Goal: Task Accomplishment & Management: Manage account settings

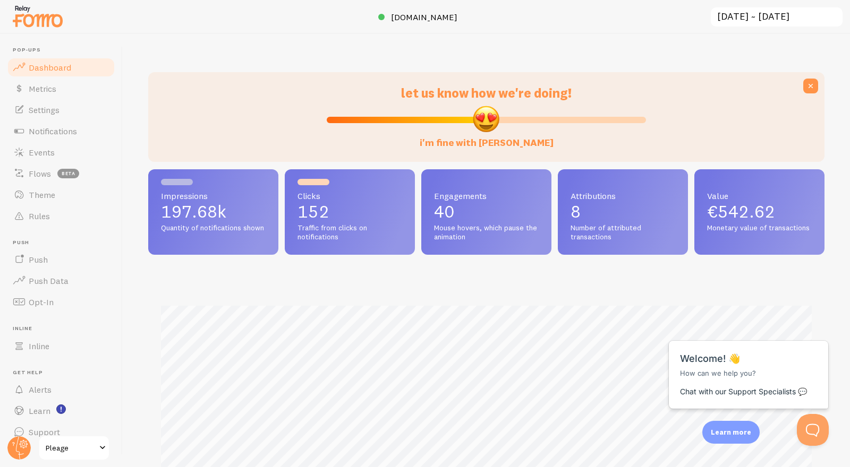
click at [58, 442] on span "Pleage" at bounding box center [71, 448] width 50 height 13
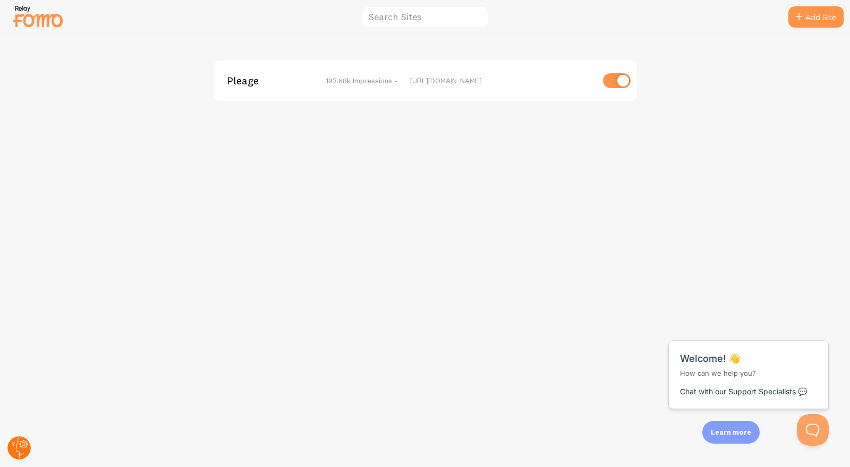
click at [20, 447] on icon at bounding box center [24, 444] width 8 height 8
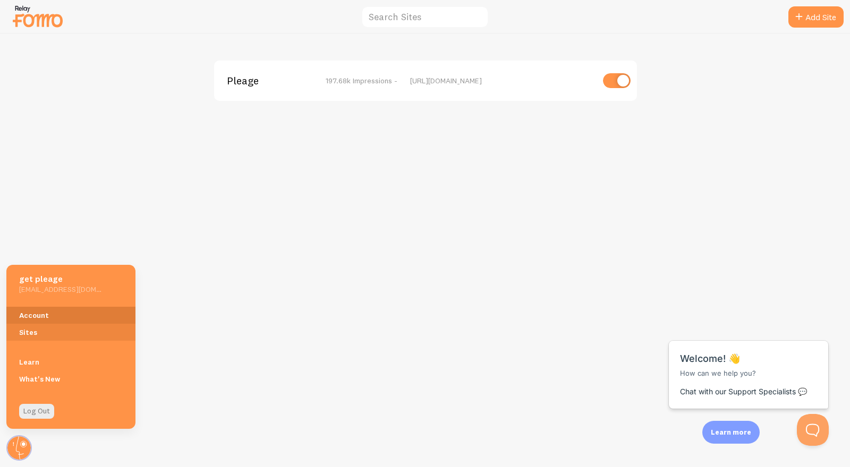
click at [58, 310] on link "Account" at bounding box center [70, 315] width 129 height 17
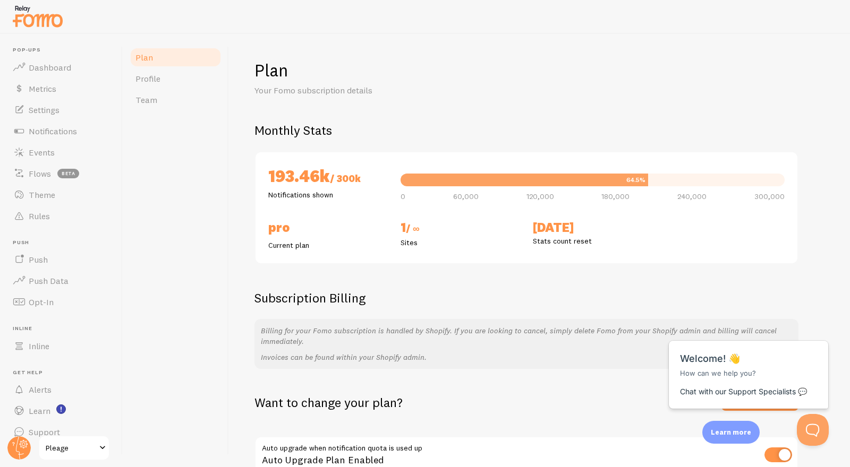
scroll to position [58, 0]
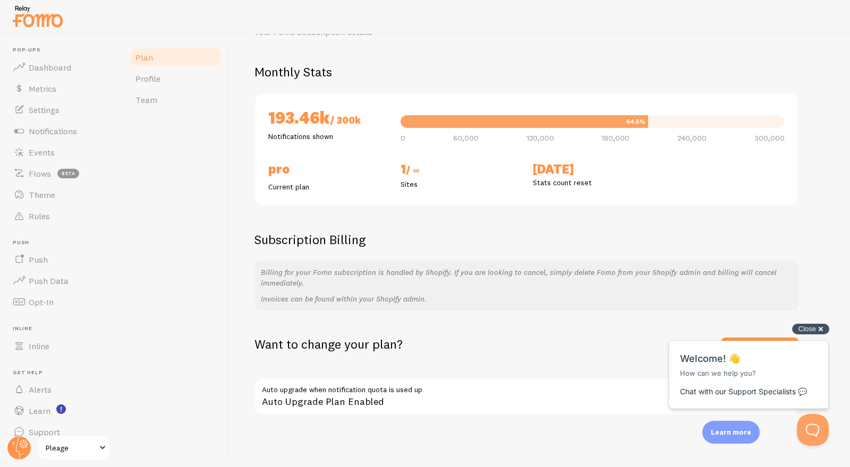
click at [821, 329] on div "Close cross-small" at bounding box center [810, 329] width 37 height 11
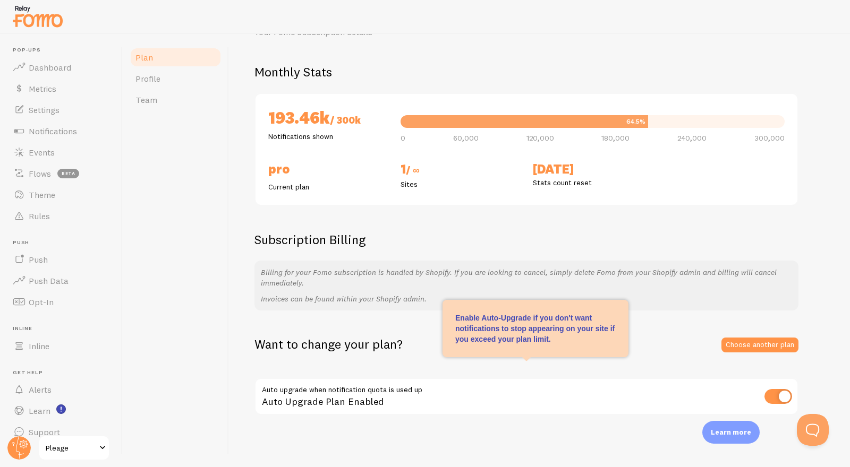
click at [779, 394] on input "checkbox" at bounding box center [778, 396] width 28 height 15
checkbox input "false"
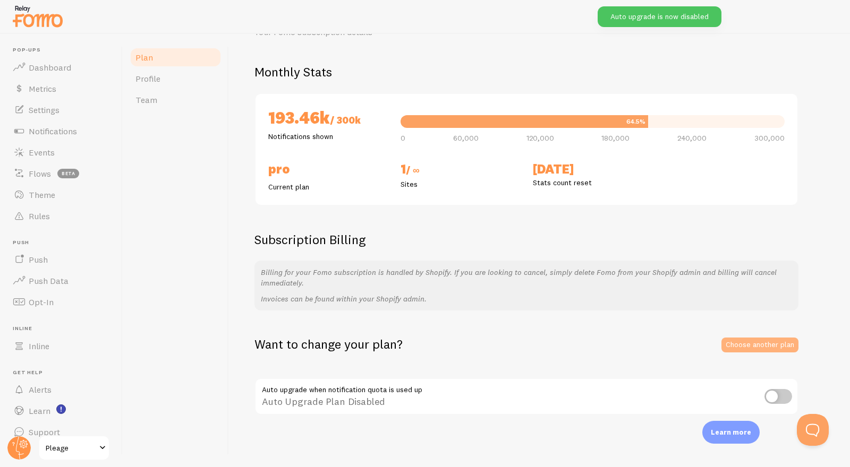
click at [765, 345] on link "Choose another plan" at bounding box center [759, 345] width 77 height 15
